Goal: Transaction & Acquisition: Purchase product/service

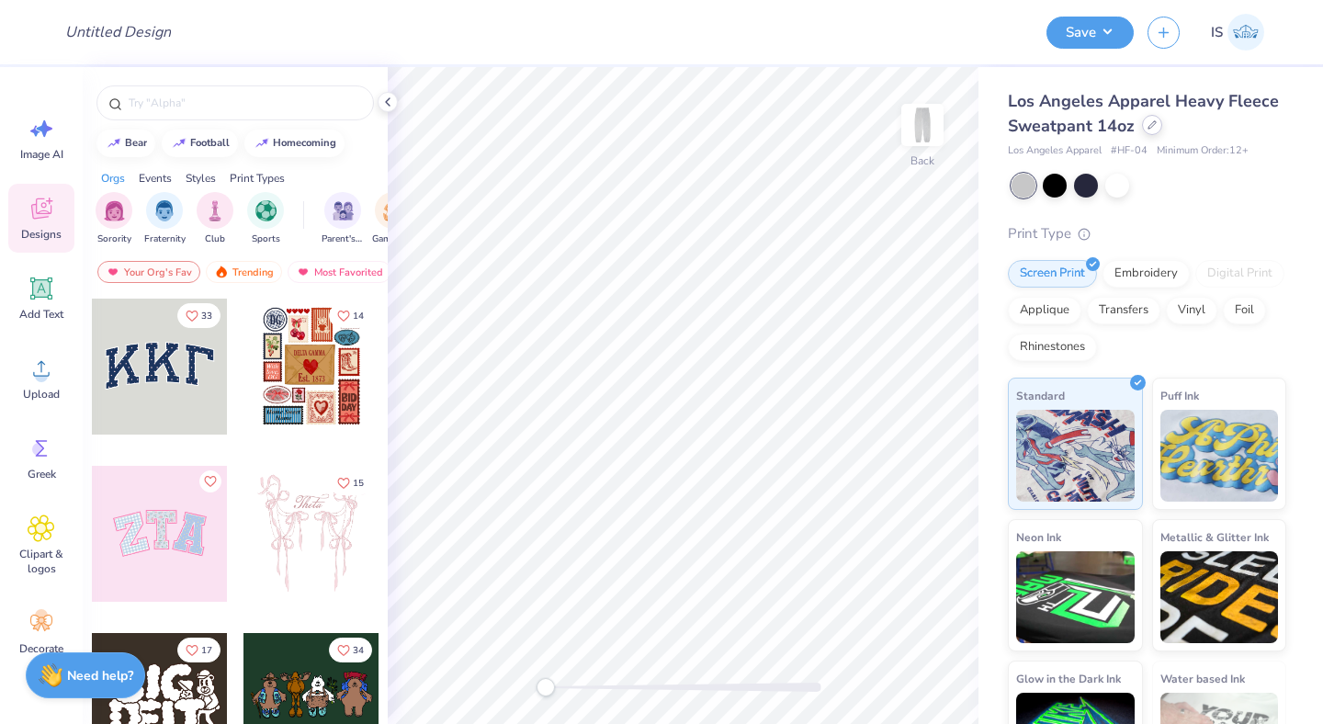
click at [1148, 122] on icon at bounding box center [1152, 124] width 9 height 9
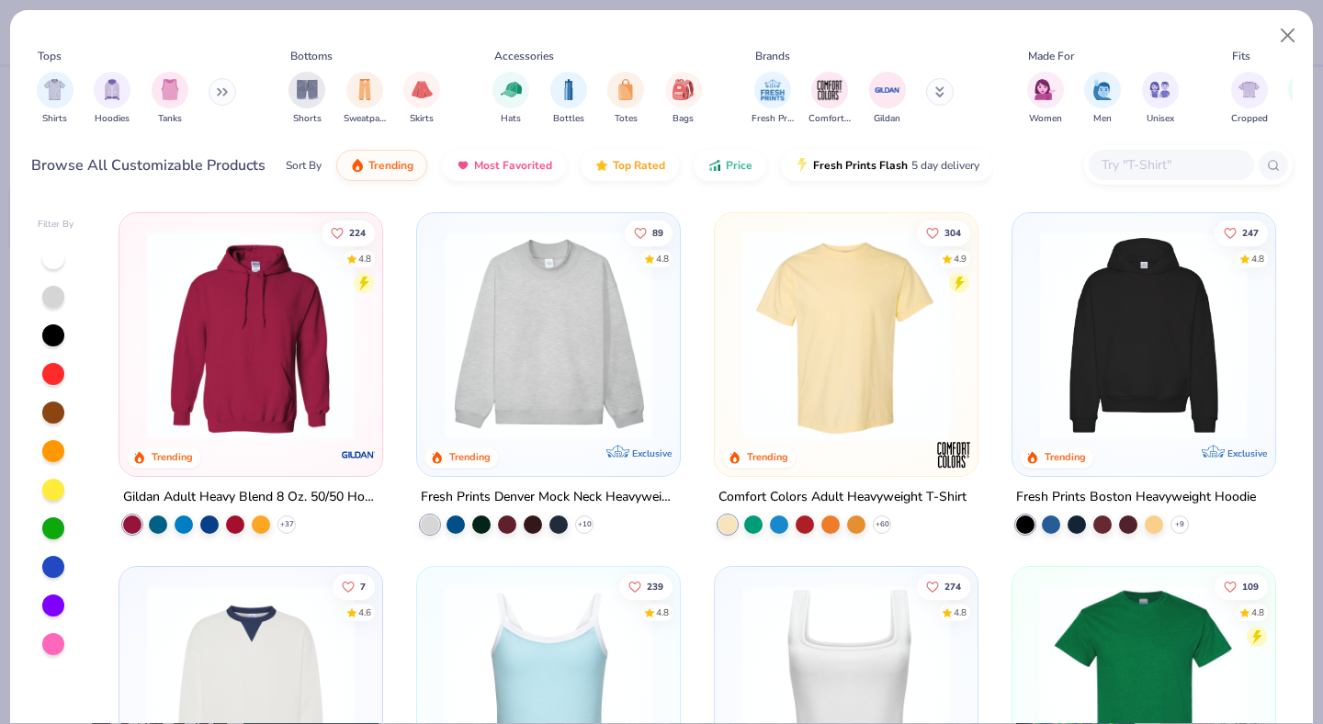
click at [1145, 168] on input "text" at bounding box center [1171, 164] width 142 height 21
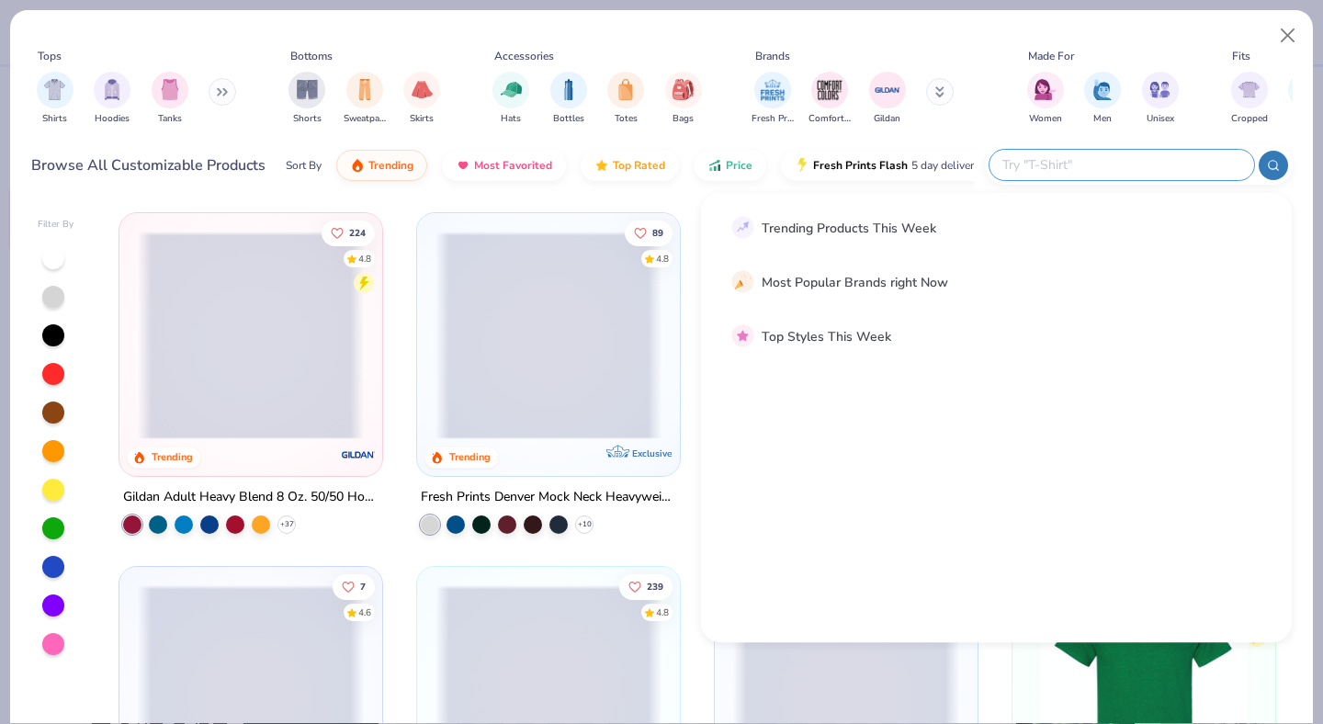
click at [1136, 169] on input "text" at bounding box center [1121, 164] width 241 height 21
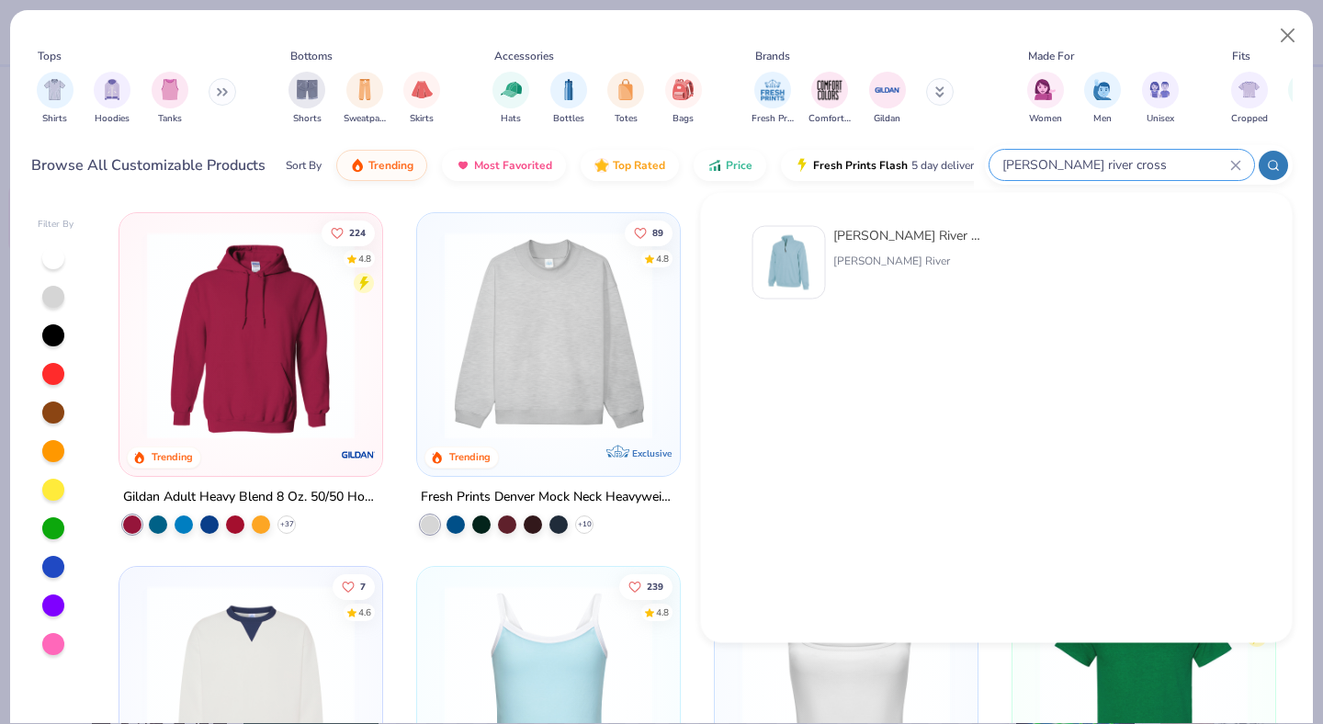
type input "[PERSON_NAME] river cross"
click at [913, 243] on div "[PERSON_NAME] River Adult Crosswind Quarter Zip Sweatshirt" at bounding box center [911, 235] width 154 height 19
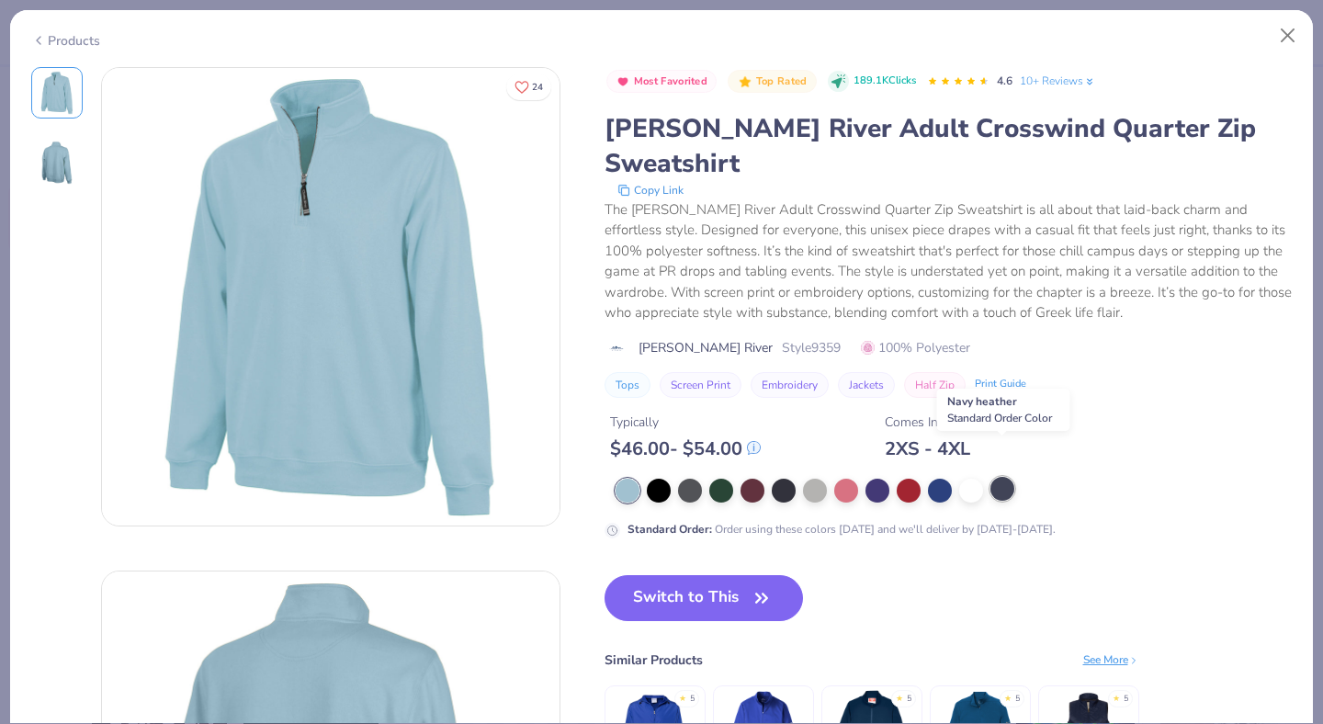
click at [999, 477] on div at bounding box center [1003, 489] width 24 height 24
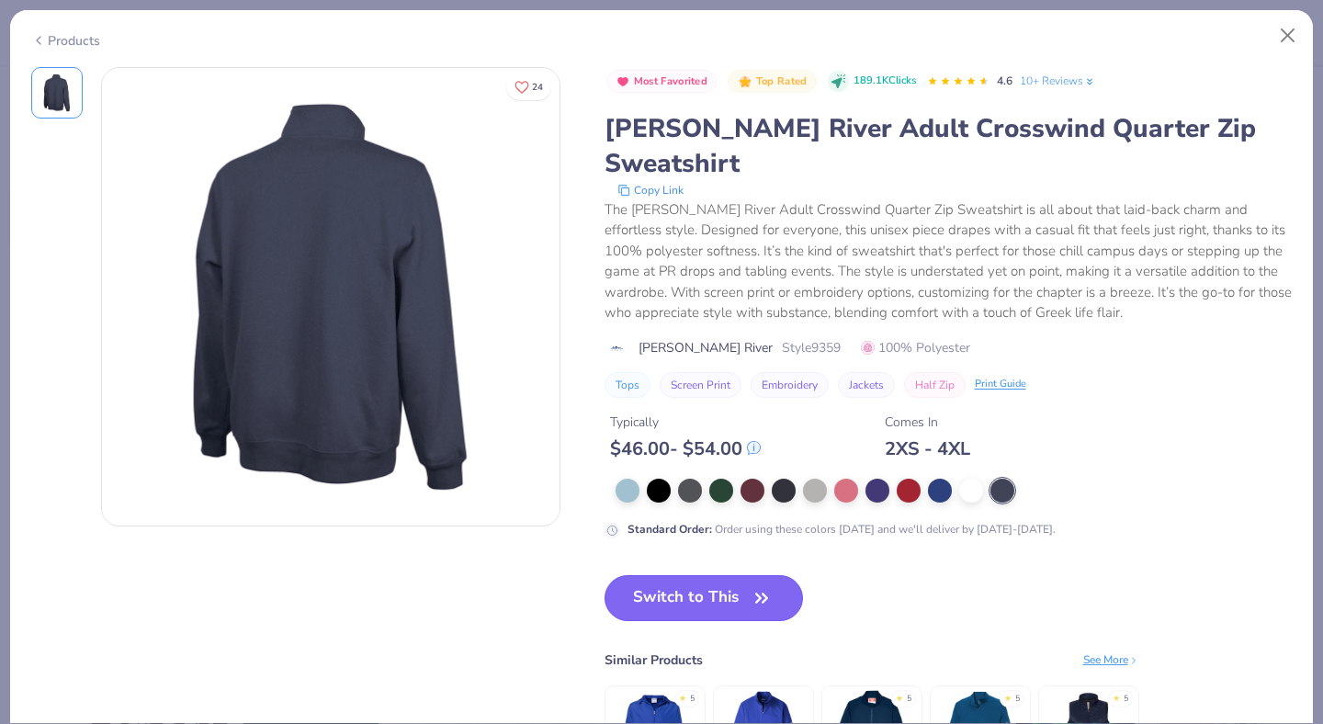
click at [745, 575] on button "Switch to This" at bounding box center [704, 598] width 199 height 46
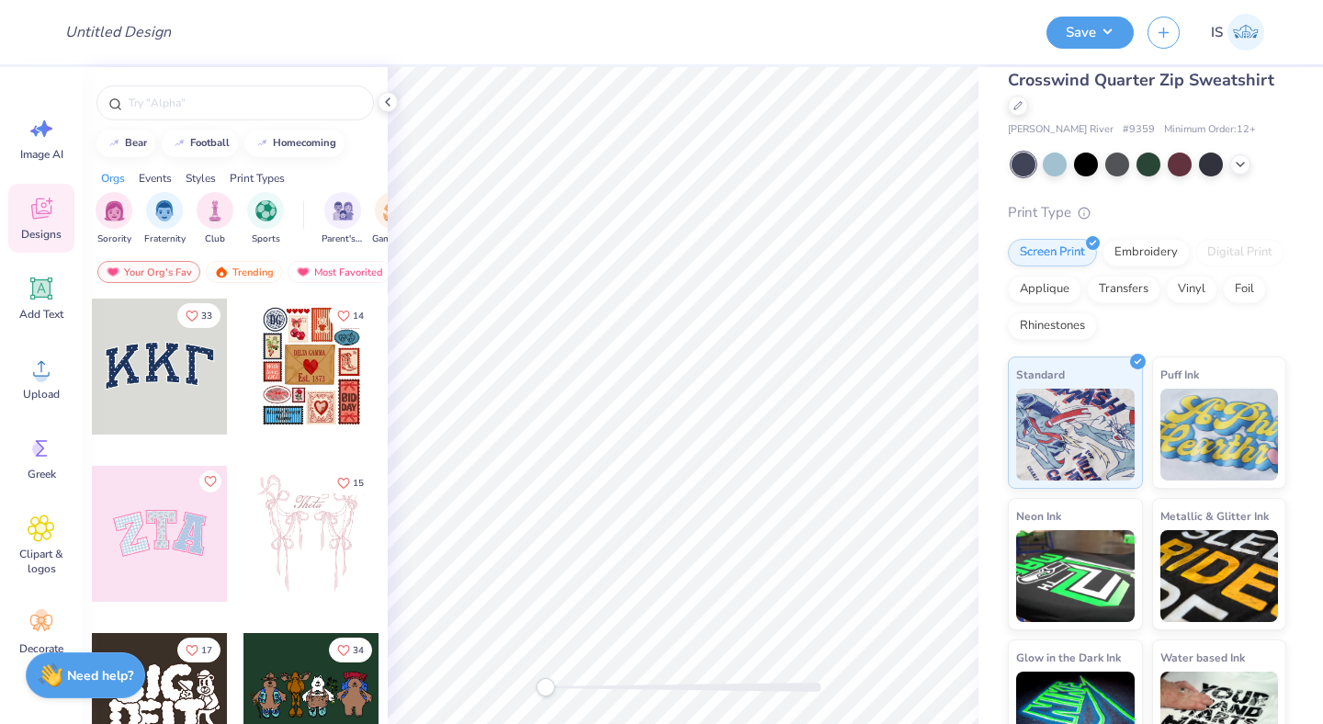
scroll to position [69, 0]
